Goal: Task Accomplishment & Management: Complete application form

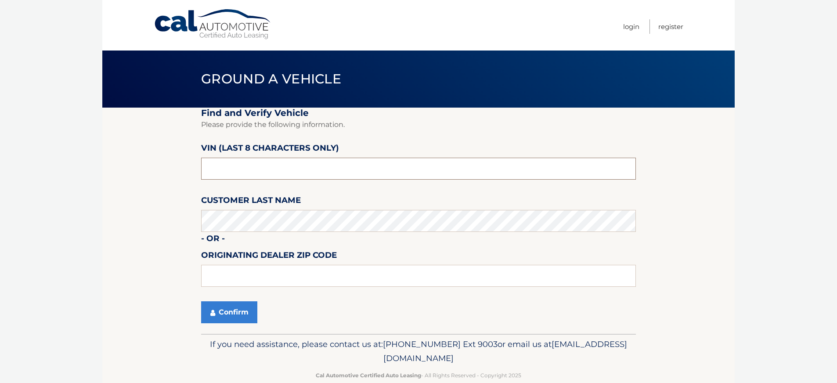
click at [262, 167] on input "text" at bounding box center [418, 169] width 435 height 22
click at [249, 171] on input "text" at bounding box center [418, 169] width 435 height 22
paste input "PT501674"
type input "PT501674"
click at [151, 261] on section "Find and Verify Vehicle Please provide the following information. VIN (last 8 c…" at bounding box center [418, 221] width 632 height 226
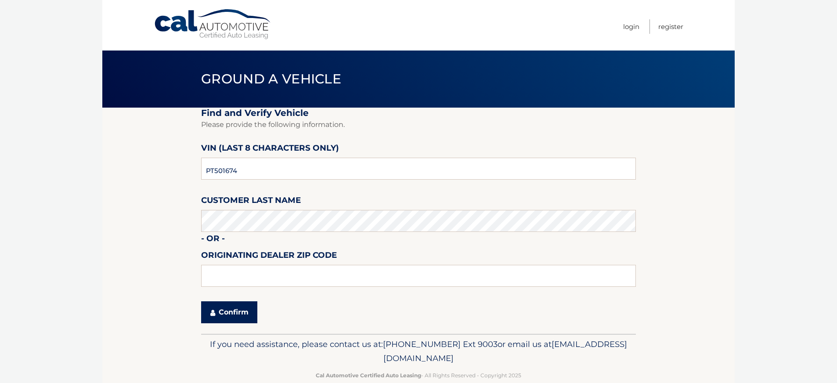
click at [229, 319] on button "Confirm" at bounding box center [229, 312] width 56 height 22
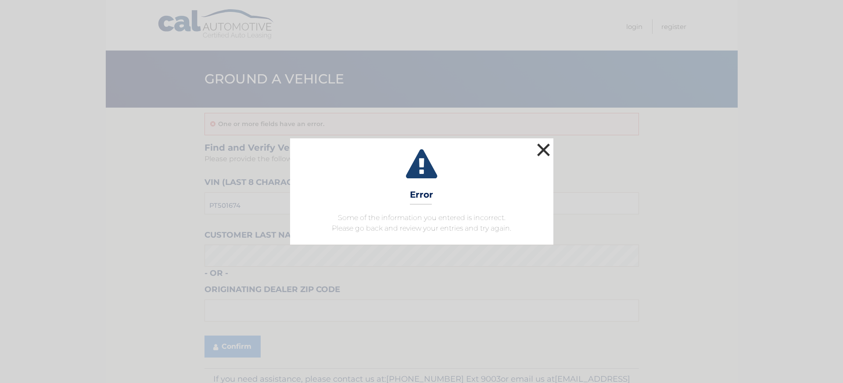
click at [545, 147] on button "×" at bounding box center [544, 150] width 18 height 18
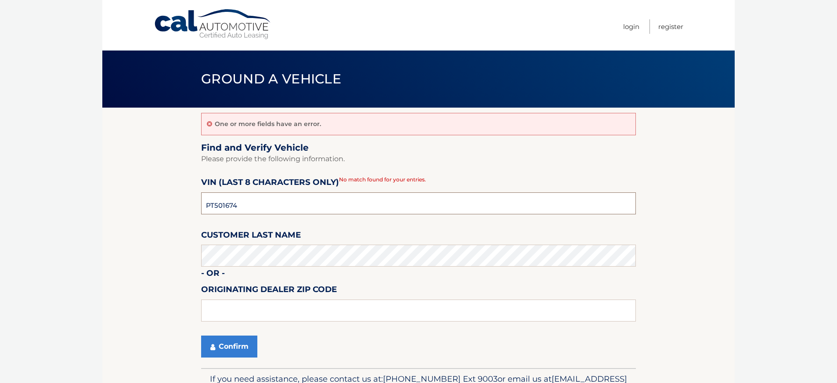
click at [260, 201] on input "PT501674" at bounding box center [418, 203] width 435 height 22
paste input "NT170031"
type input "NT170031"
click at [146, 262] on section "One or more fields have an error. Find and Verify Vehicle Please provide the fo…" at bounding box center [418, 238] width 632 height 260
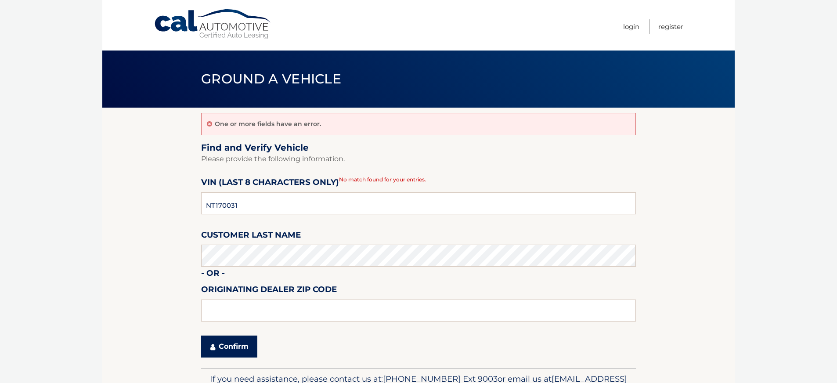
click at [228, 346] on button "Confirm" at bounding box center [229, 346] width 56 height 22
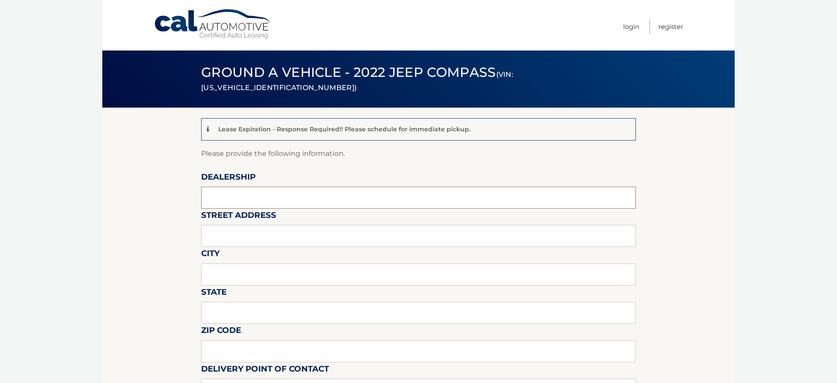
click at [228, 198] on input "text" at bounding box center [418, 198] width 435 height 22
type input "DAVID CORRY CDJR"
click at [247, 237] on input "text" at bounding box center [418, 236] width 435 height 22
type input "13255 ROUTE 6"
click at [248, 279] on input "text" at bounding box center [418, 274] width 435 height 22
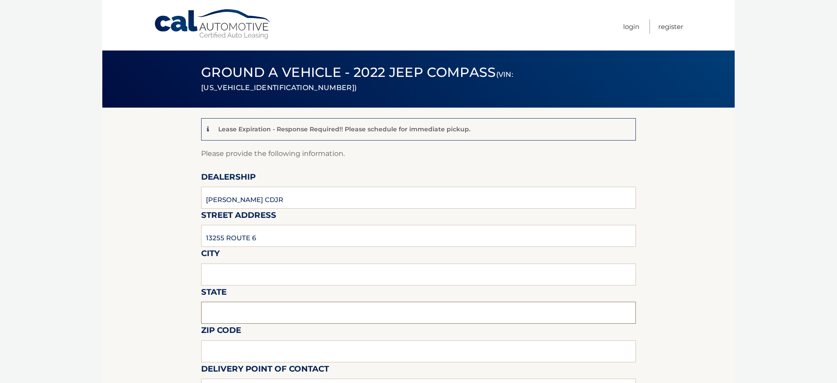
click at [248, 318] on input "text" at bounding box center [418, 313] width 435 height 22
type input "PA"
click at [257, 284] on input "text" at bounding box center [418, 274] width 435 height 22
type input "CORRY"
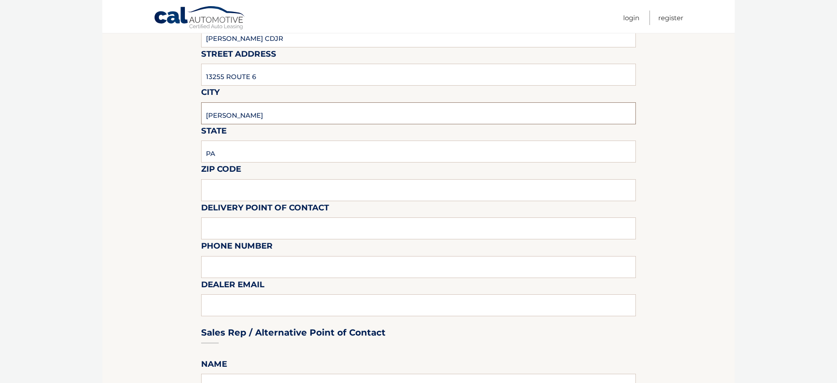
scroll to position [188, 0]
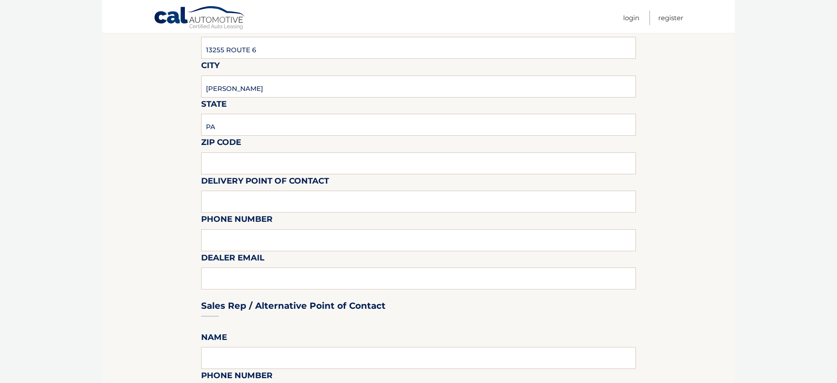
click at [228, 149] on label "Zip Code" at bounding box center [221, 144] width 40 height 16
click at [227, 161] on input "text" at bounding box center [418, 163] width 435 height 22
type input "16407"
click at [235, 205] on input "text" at bounding box center [418, 201] width 435 height 22
type input "MARK"
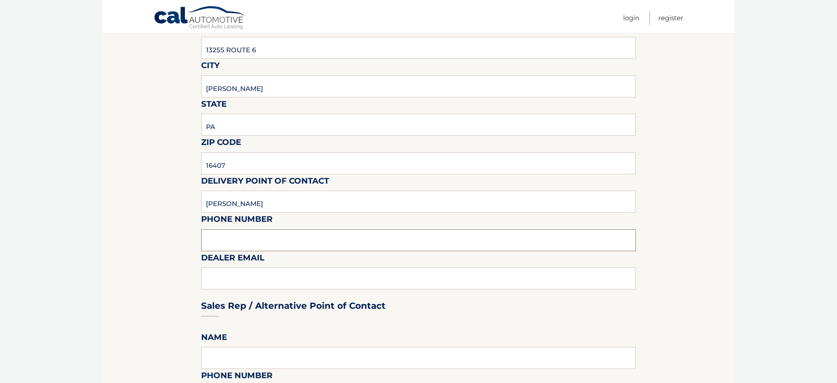
click at [234, 250] on input "text" at bounding box center [418, 240] width 435 height 22
type input "8146648600"
click at [250, 288] on div "Sales Rep / Alternative Point of Contact" at bounding box center [418, 289] width 435 height 62
click at [252, 282] on div "Sales Rep / Alternative Point of Contact" at bounding box center [418, 289] width 435 height 62
click at [247, 277] on div "Sales Rep / Alternative Point of Contact" at bounding box center [418, 289] width 435 height 62
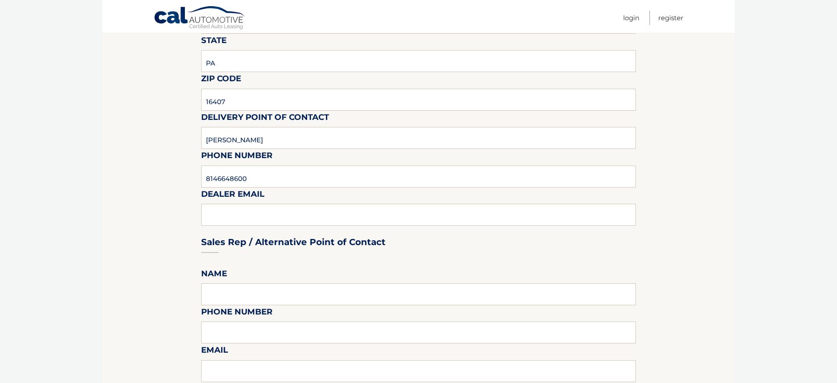
scroll to position [257, 0]
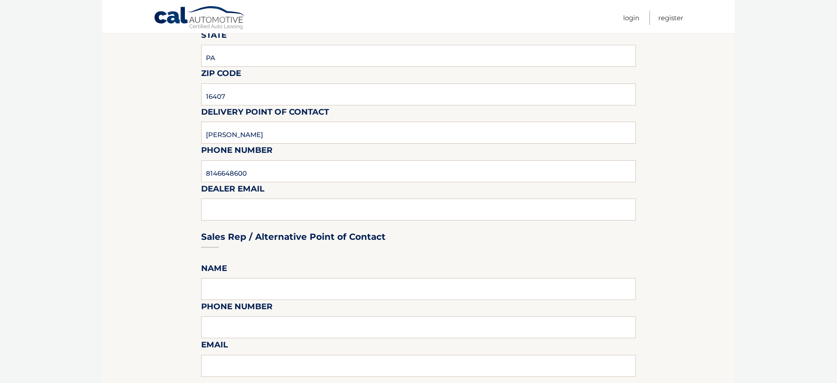
click at [215, 212] on div "Sales Rep / Alternative Point of Contact" at bounding box center [418, 220] width 435 height 62
click at [270, 174] on input "8146648600" at bounding box center [418, 171] width 435 height 22
click at [270, 202] on div "Sales Rep / Alternative Point of Contact" at bounding box center [418, 220] width 435 height 62
click at [234, 206] on div "Sales Rep / Alternative Point of Contact" at bounding box center [418, 220] width 435 height 62
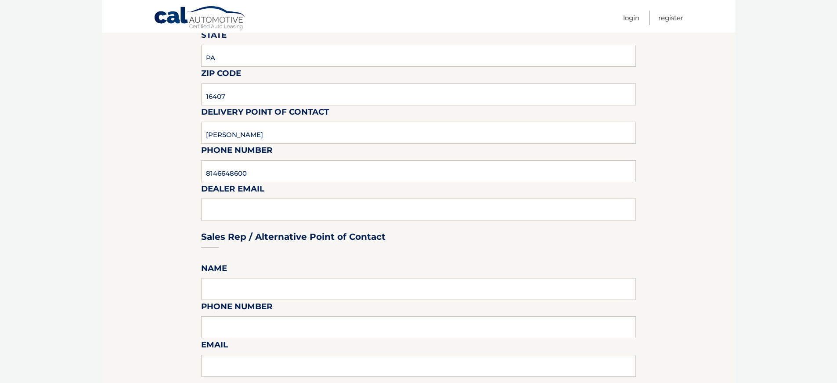
click at [255, 273] on fieldset "Please provide the following information. Dealership DAVID CORRY CDJR Street Ad…" at bounding box center [418, 352] width 435 height 922
drag, startPoint x: 235, startPoint y: 200, endPoint x: 301, endPoint y: 171, distance: 71.8
click at [237, 199] on div "Sales Rep / Alternative Point of Contact" at bounding box center [418, 220] width 435 height 62
drag, startPoint x: 315, startPoint y: 172, endPoint x: 320, endPoint y: 176, distance: 7.2
click at [318, 175] on input "8146648600" at bounding box center [418, 171] width 435 height 22
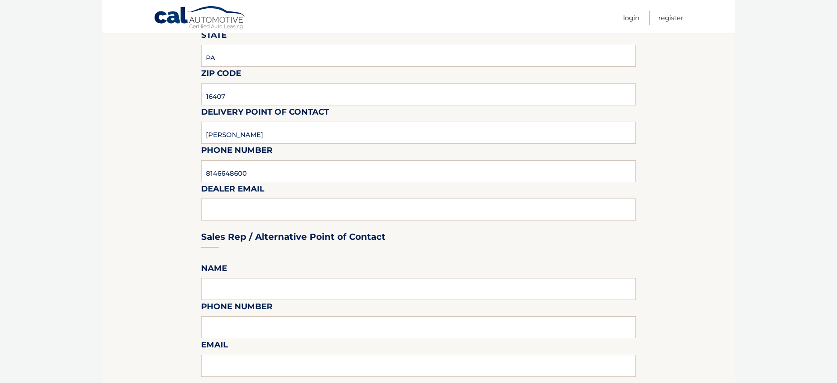
click at [342, 210] on div "Sales Rep / Alternative Point of Contact" at bounding box center [418, 220] width 435 height 62
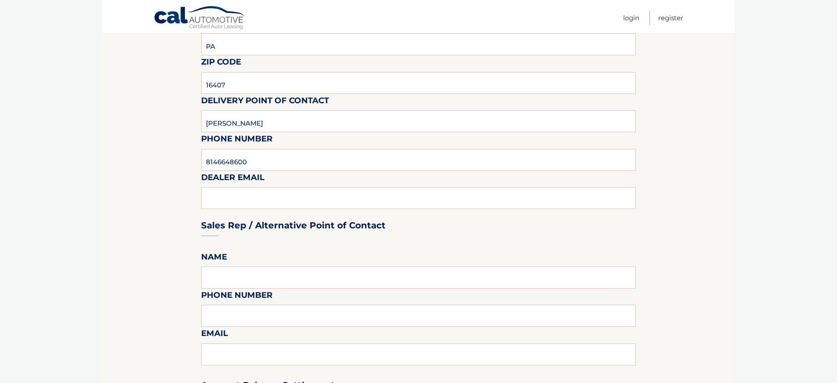
scroll to position [274, 0]
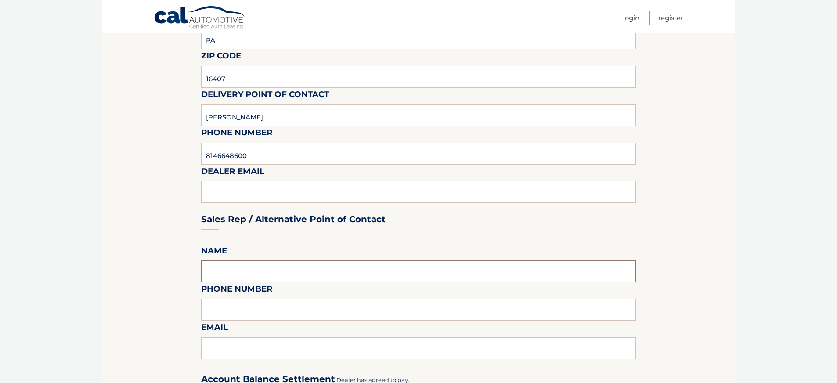
click at [269, 276] on input "text" at bounding box center [418, 271] width 435 height 22
type input "Kari"
click at [262, 320] on input "text" at bounding box center [418, 309] width 435 height 22
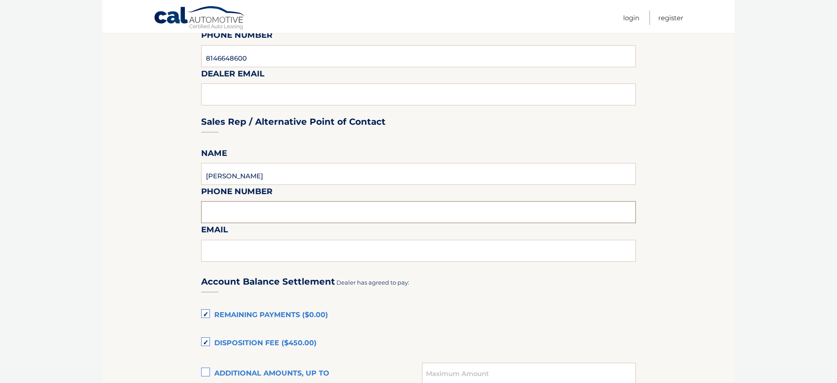
scroll to position [377, 0]
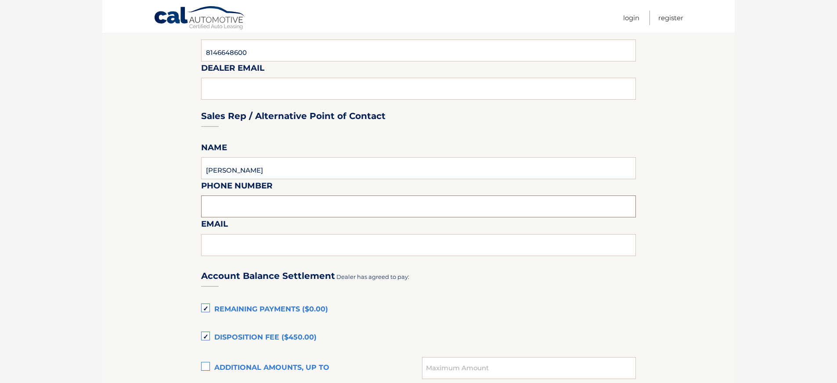
click at [232, 206] on input "text" at bounding box center [418, 206] width 435 height 22
type input "8146648600"
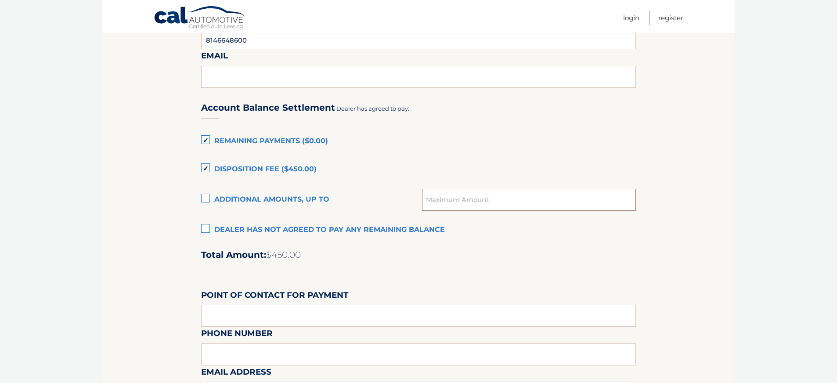
scroll to position [547, 0]
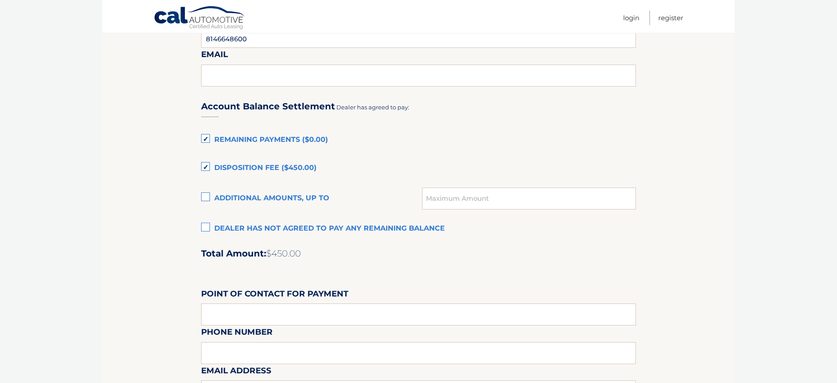
click at [205, 140] on label "Remaining Payments ($0.00)" at bounding box center [418, 140] width 435 height 18
click at [0, 0] on input "Remaining Payments ($0.00)" at bounding box center [0, 0] width 0 height 0
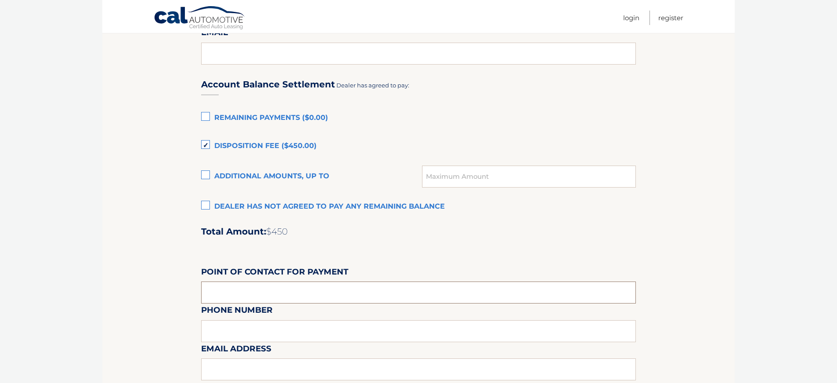
click at [226, 290] on input "text" at bounding box center [418, 292] width 435 height 22
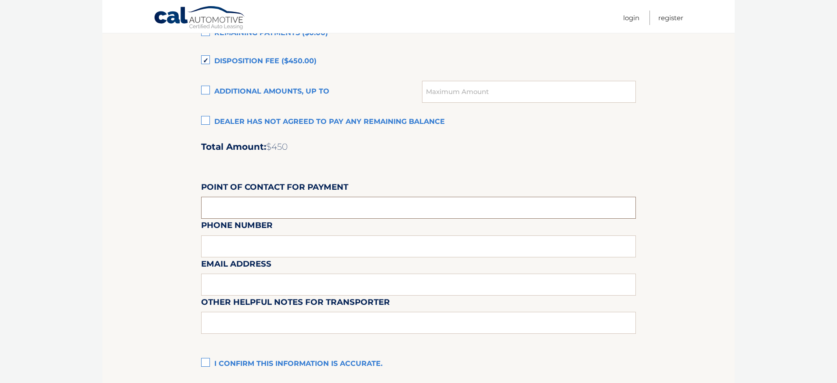
scroll to position [658, 0]
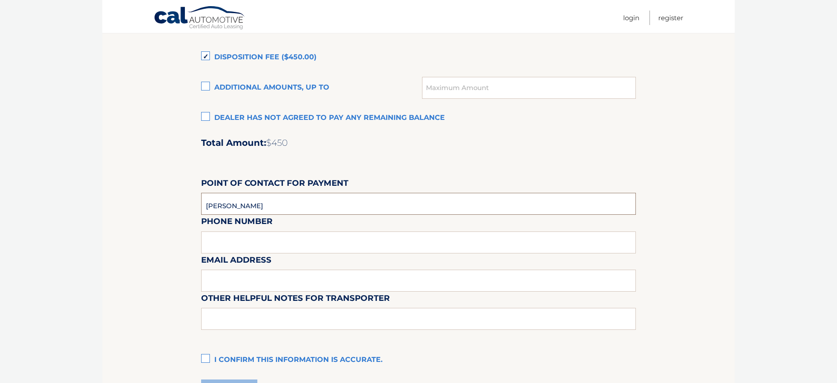
type input "KARI"
click at [246, 254] on label "Email Address" at bounding box center [236, 261] width 70 height 16
click at [246, 247] on div "Email Address" at bounding box center [418, 234] width 435 height 38
click at [245, 240] on div "Email Address" at bounding box center [418, 234] width 435 height 38
click at [218, 288] on input "text" at bounding box center [418, 281] width 435 height 22
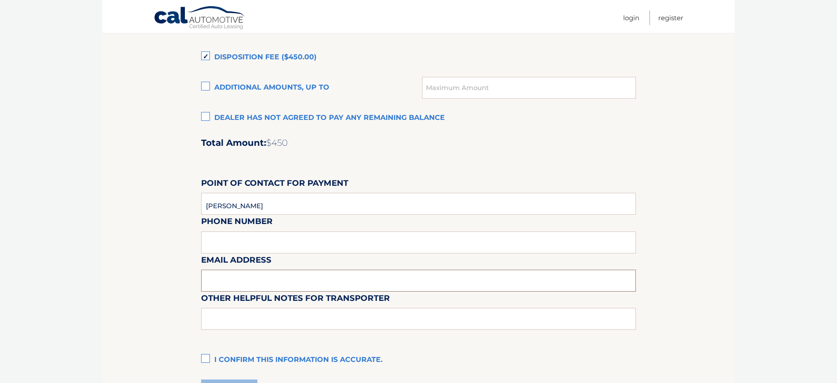
type input "KARI@DAVIDCORRYCARS.COM"
click at [250, 328] on input "text" at bounding box center [418, 319] width 435 height 22
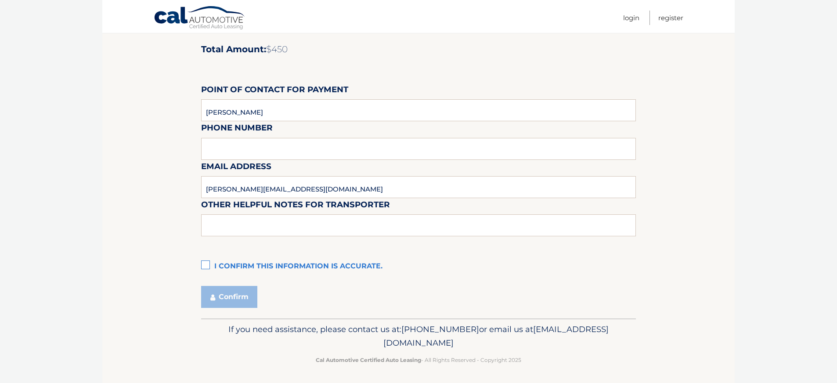
click at [201, 271] on label "I confirm this information is accurate." at bounding box center [418, 267] width 435 height 18
click at [0, 0] on input "I confirm this information is accurate." at bounding box center [0, 0] width 0 height 0
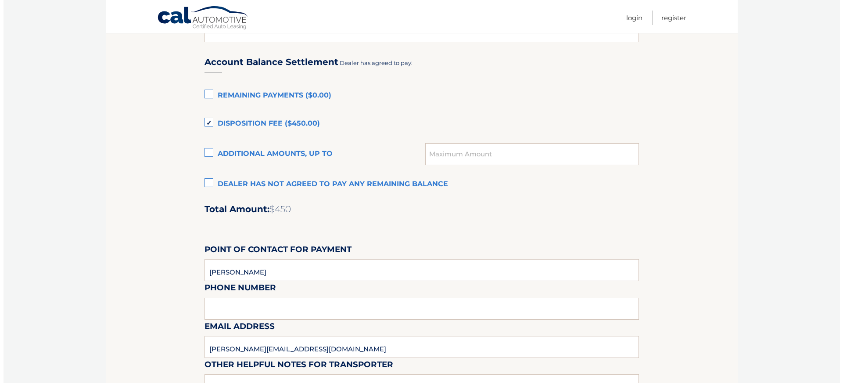
scroll to position [753, 0]
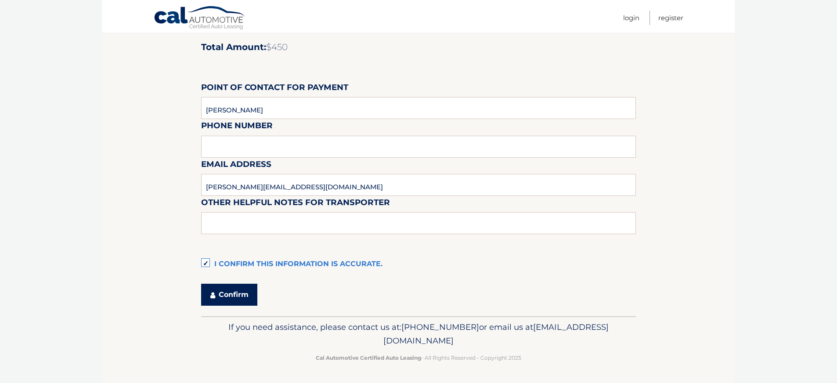
click at [232, 303] on button "Confirm" at bounding box center [229, 295] width 56 height 22
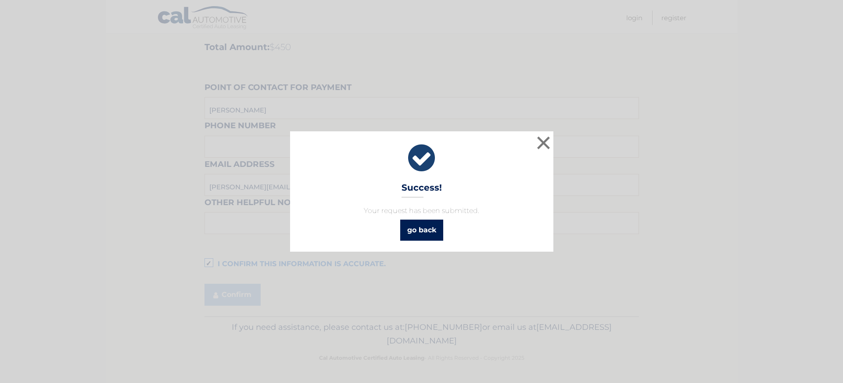
click at [410, 230] on link "go back" at bounding box center [421, 229] width 43 height 21
